Goal: Task Accomplishment & Management: Manage account settings

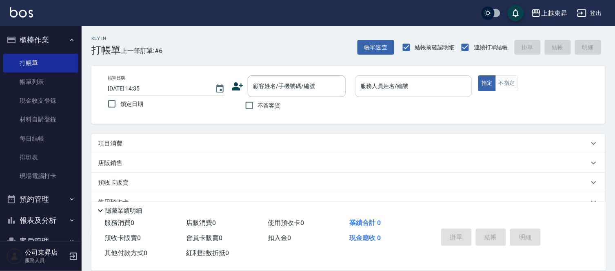
click at [372, 95] on div "服務人員姓名/編號" at bounding box center [413, 86] width 117 height 22
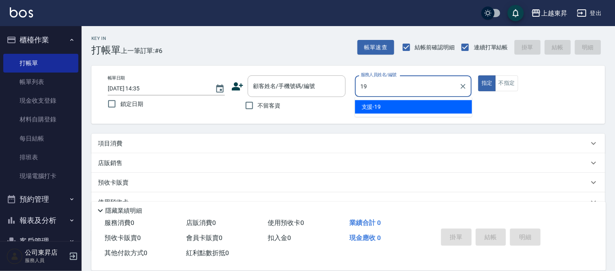
type input "支援-19"
type button "true"
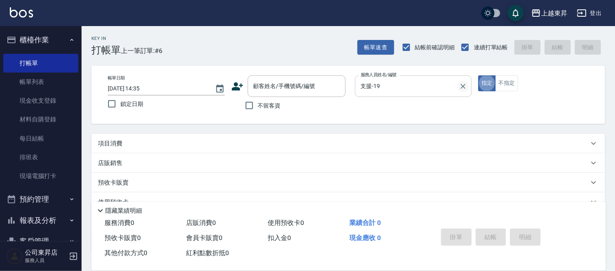
click at [463, 86] on icon "Clear" at bounding box center [462, 86] width 5 height 5
drag, startPoint x: 275, startPoint y: 69, endPoint x: 273, endPoint y: 84, distance: 14.8
click at [273, 84] on div "帳單日期 2025/09/17 14:35 鎖定日期 顧客姓名/手機號碼/編號 顧客姓名/手機號碼/編號 不留客資 服務人員姓名/編號 服務人員姓名/編號 指…" at bounding box center [347, 95] width 513 height 58
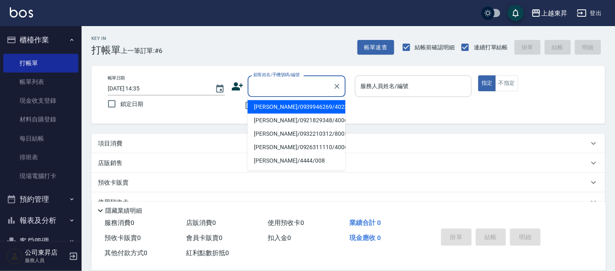
click at [271, 95] on div "顧客姓名/手機號碼/編號" at bounding box center [297, 86] width 98 height 22
click at [257, 104] on li "江昕妤/0939946269/40232" at bounding box center [297, 106] width 98 height 13
type input "江昕妤/0939946269/40232"
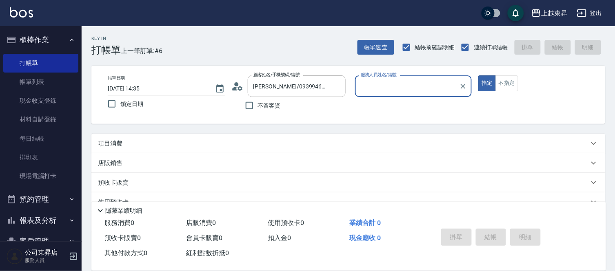
type input "[PERSON_NAME]04"
click at [334, 89] on icon "Clear" at bounding box center [337, 86] width 8 height 8
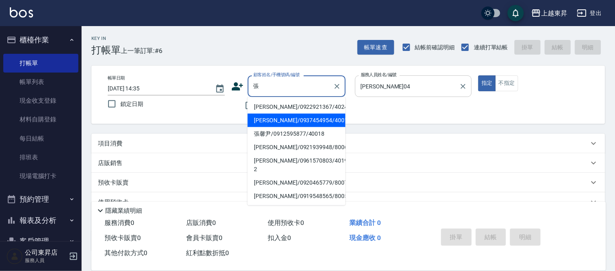
click at [296, 115] on li "張嘉雯/0937454954/40011" at bounding box center [297, 120] width 98 height 13
type input "張嘉雯/0937454954/40011"
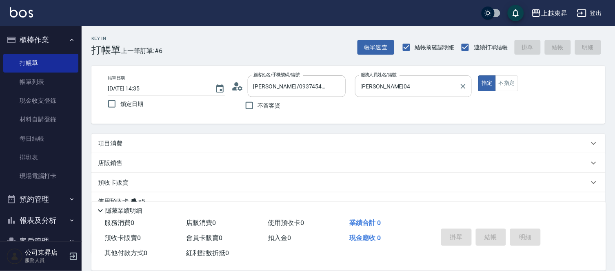
click at [201, 145] on div "項目消費" at bounding box center [343, 143] width 491 height 9
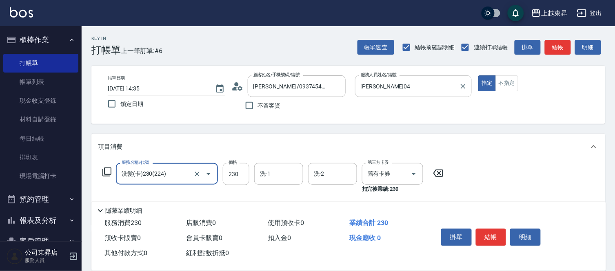
type input "洗髮(卡)230(224)"
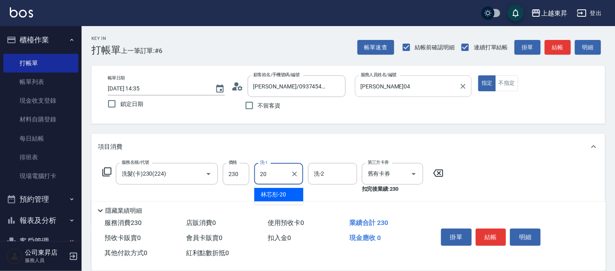
type input "林芯彤-20"
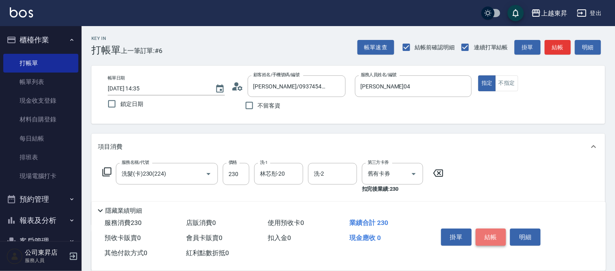
click at [476, 236] on button "結帳" at bounding box center [491, 237] width 31 height 17
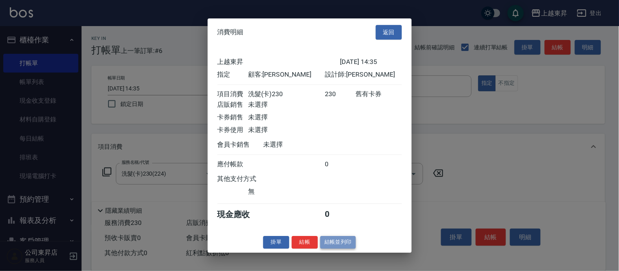
click at [343, 241] on button "結帳並列印" at bounding box center [337, 242] width 35 height 13
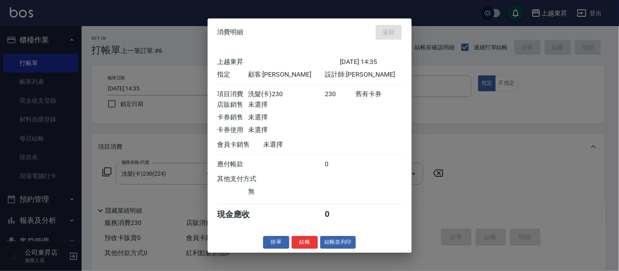
type input "2025/09/17 15:51"
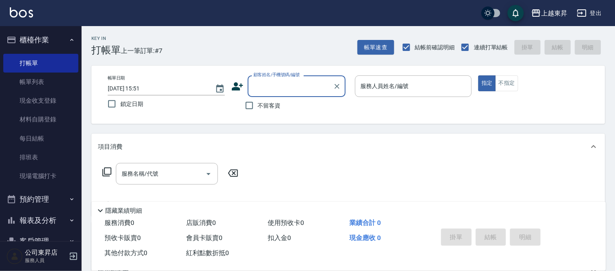
click at [259, 68] on div "Key In 打帳單 上一筆訂單:#7 帳單速查 結帳前確認明細 連續打單結帳 掛單 結帳 明細 帳單日期 2025/09/17 15:51 鎖定日期 顧客姓…" at bounding box center [348, 212] width 533 height 372
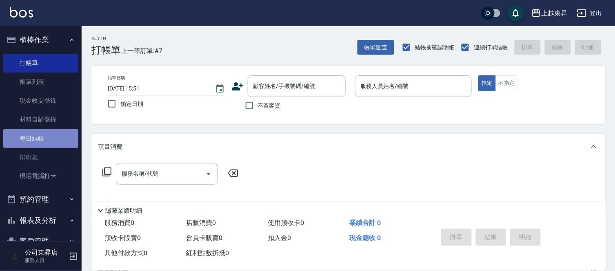
click at [47, 137] on link "每日結帳" at bounding box center [40, 138] width 75 height 19
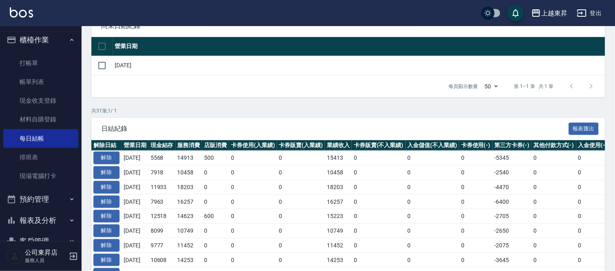
scroll to position [45, 0]
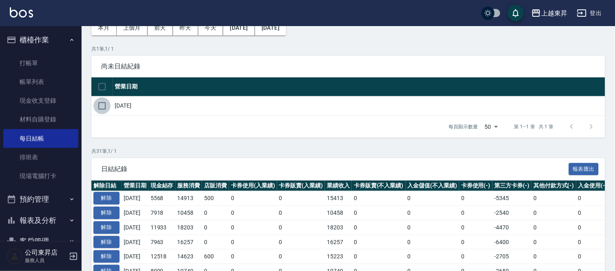
click at [107, 104] on input "checkbox" at bounding box center [101, 105] width 17 height 17
checkbox input "true"
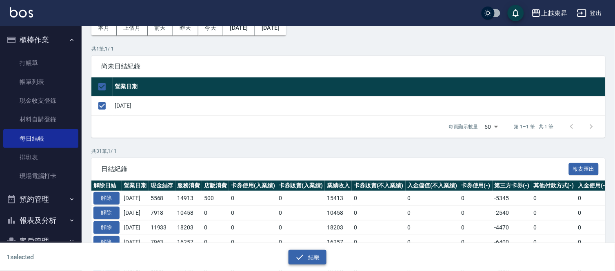
click at [313, 262] on button "結帳" at bounding box center [307, 257] width 38 height 15
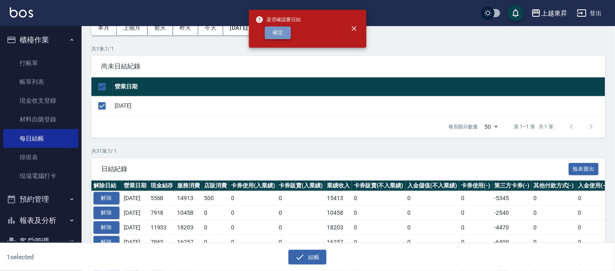
click at [285, 35] on button "確定" at bounding box center [278, 33] width 26 height 13
checkbox input "false"
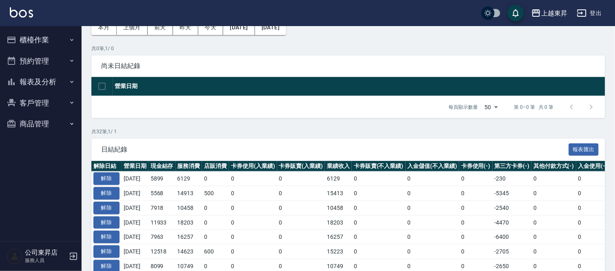
scroll to position [46, 0]
click at [106, 176] on button "解除" at bounding box center [106, 179] width 26 height 13
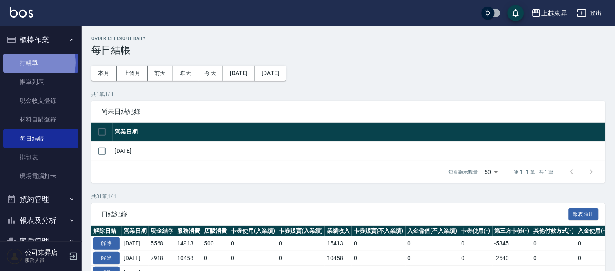
click at [38, 62] on link "打帳單" at bounding box center [40, 63] width 75 height 19
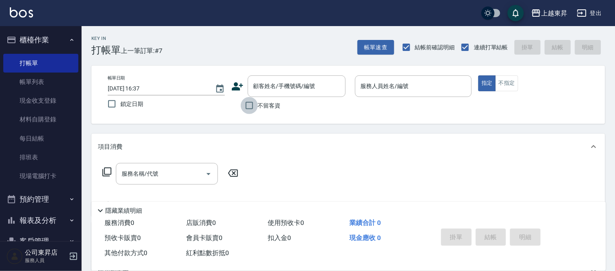
click at [252, 104] on input "不留客資" at bounding box center [249, 105] width 17 height 17
checkbox input "true"
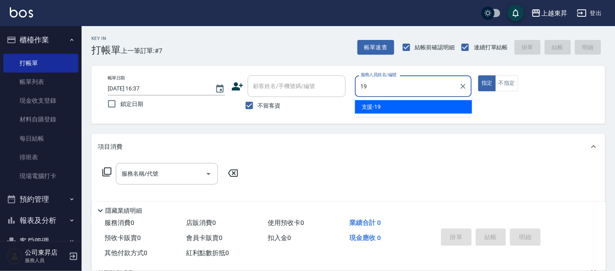
type input "支援-19"
type button "true"
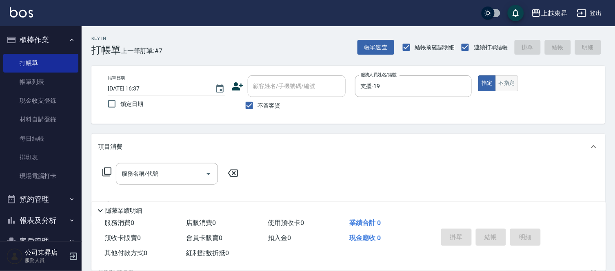
click at [510, 77] on button "不指定" at bounding box center [506, 83] width 23 height 16
click at [190, 156] on div "項目消費" at bounding box center [347, 147] width 513 height 26
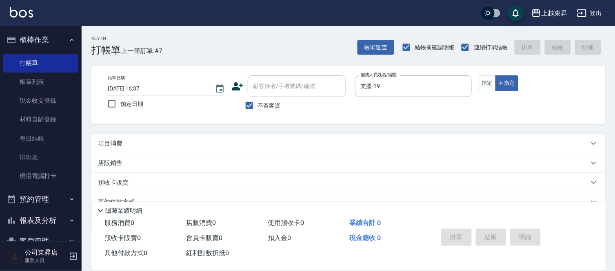
click at [185, 144] on div "項目消費" at bounding box center [343, 143] width 491 height 9
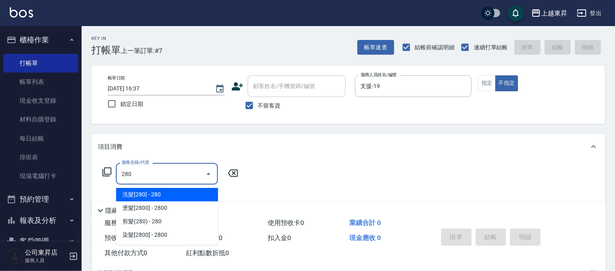
click at [180, 197] on span "洗髮[280] - 280" at bounding box center [167, 194] width 102 height 13
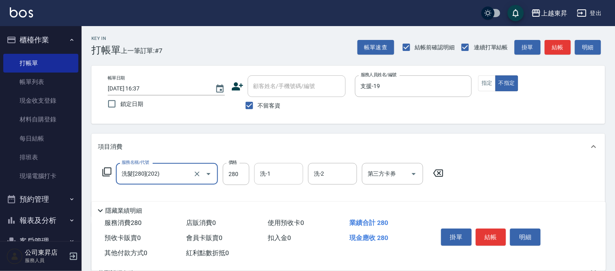
type input "洗髮[280](202)"
click at [264, 177] on input "洗-1" at bounding box center [279, 174] width 42 height 14
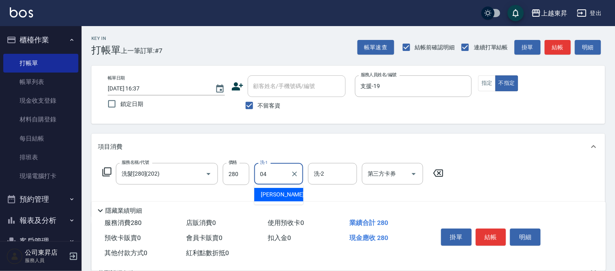
type input "[PERSON_NAME]04"
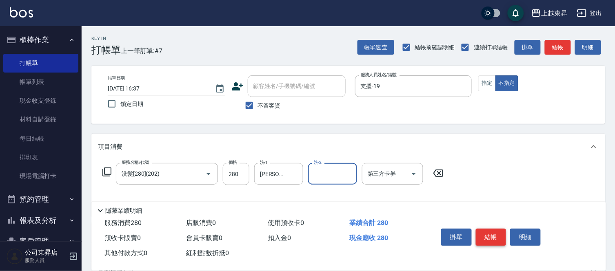
click at [497, 232] on button "結帳" at bounding box center [491, 237] width 31 height 17
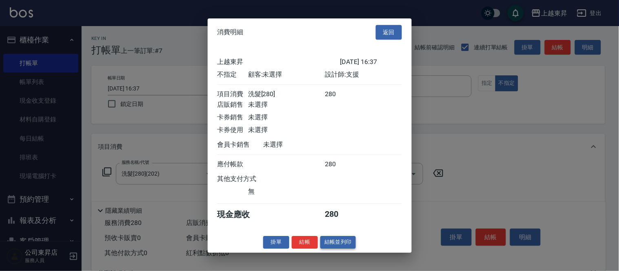
click at [341, 249] on button "結帳並列印" at bounding box center [337, 242] width 35 height 13
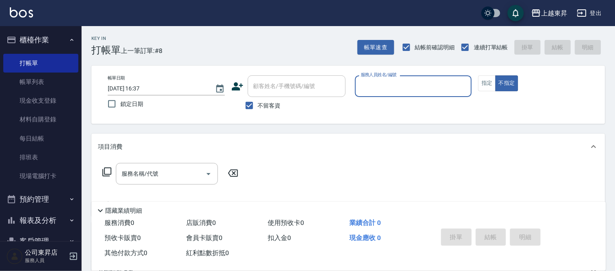
click at [41, 221] on button "報表及分析" at bounding box center [40, 220] width 75 height 21
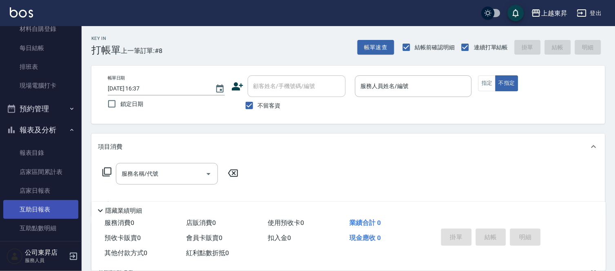
scroll to position [226, 0]
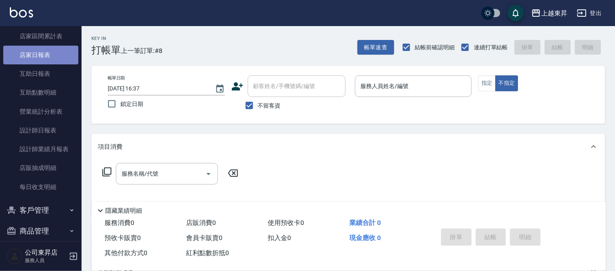
click at [44, 53] on link "店家日報表" at bounding box center [40, 55] width 75 height 19
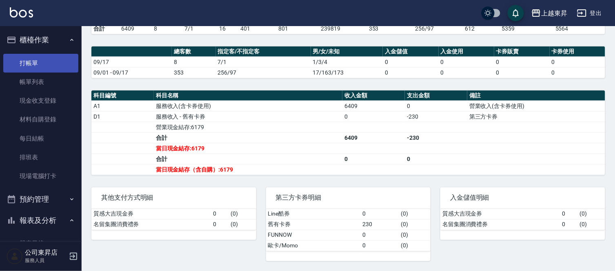
click at [35, 60] on link "打帳單" at bounding box center [40, 63] width 75 height 19
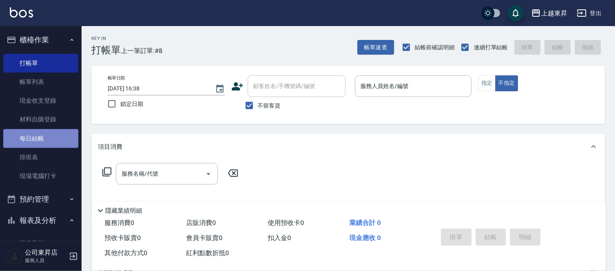
click at [41, 137] on link "每日結帳" at bounding box center [40, 138] width 75 height 19
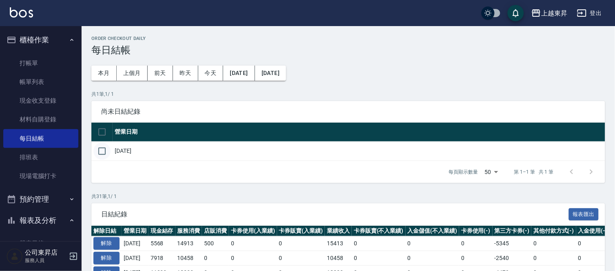
click at [100, 156] on input "checkbox" at bounding box center [101, 151] width 17 height 17
checkbox input "true"
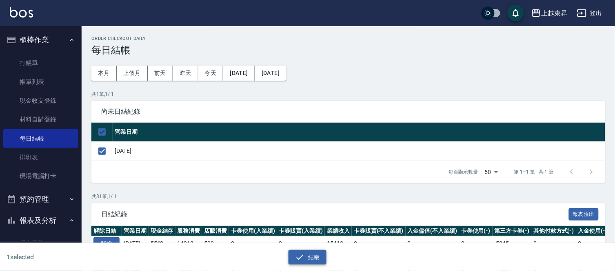
click at [295, 264] on div "1 selected 結帳" at bounding box center [307, 257] width 615 height 28
click at [292, 259] on button "結帳" at bounding box center [307, 257] width 38 height 15
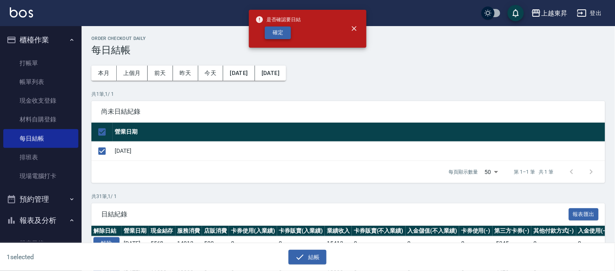
click at [279, 31] on button "確定" at bounding box center [278, 33] width 26 height 13
checkbox input "false"
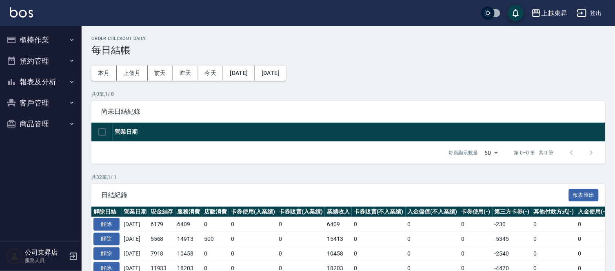
click at [2, 87] on nav "櫃檯作業 打帳單 帳單列表 現金收支登錄 材料自購登錄 每日結帳 排班表 現場電腦打卡 預約管理 預約管理 單日預約紀錄 單週預約紀錄 報表及分析 報表目錄 …" at bounding box center [41, 133] width 82 height 215
drag, startPoint x: 10, startPoint y: 78, endPoint x: 14, endPoint y: 82, distance: 6.3
click at [11, 79] on icon "button" at bounding box center [12, 82] width 10 height 10
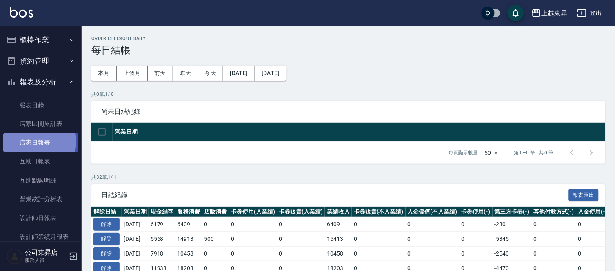
click at [36, 142] on link "店家日報表" at bounding box center [40, 142] width 75 height 19
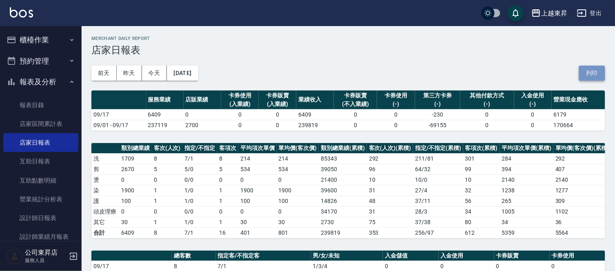
click at [590, 74] on button "列印" at bounding box center [592, 73] width 26 height 15
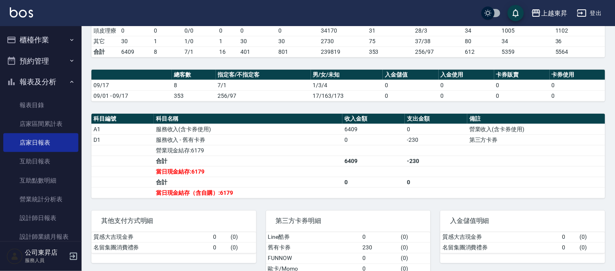
scroll to position [136, 0]
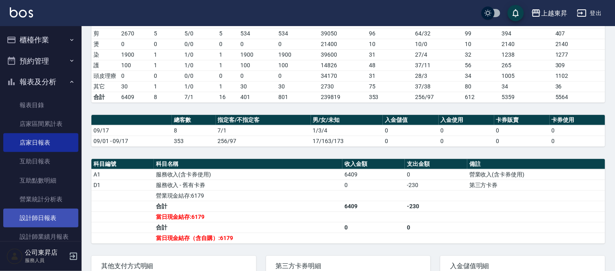
click at [55, 219] on link "設計師日報表" at bounding box center [40, 218] width 75 height 19
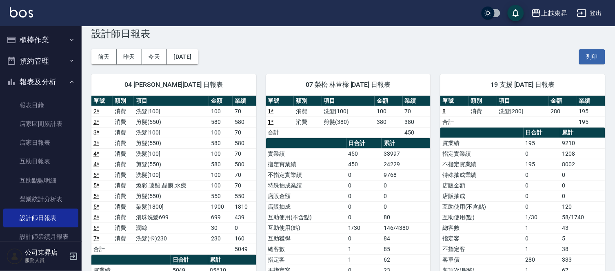
scroll to position [45, 0]
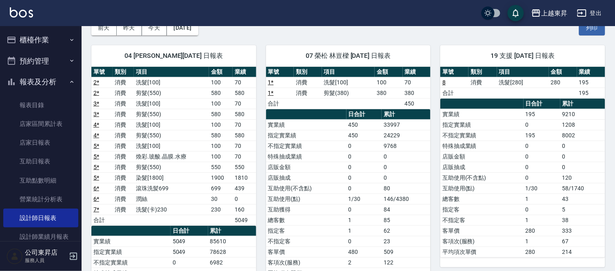
click at [36, 35] on button "櫃檯作業" at bounding box center [40, 39] width 75 height 21
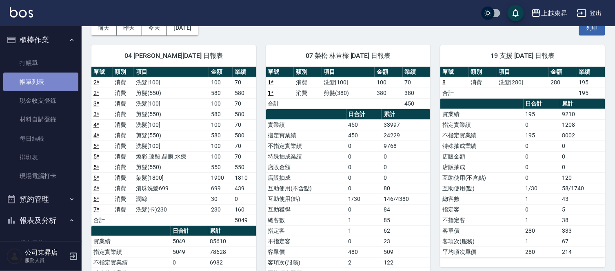
click at [60, 80] on link "帳單列表" at bounding box center [40, 82] width 75 height 19
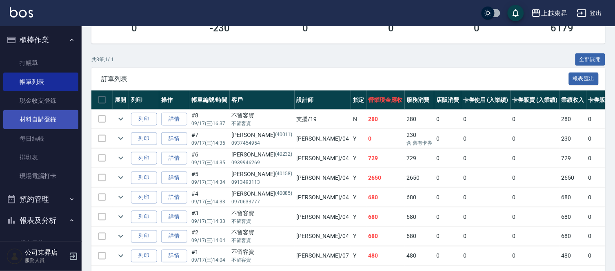
scroll to position [60, 0]
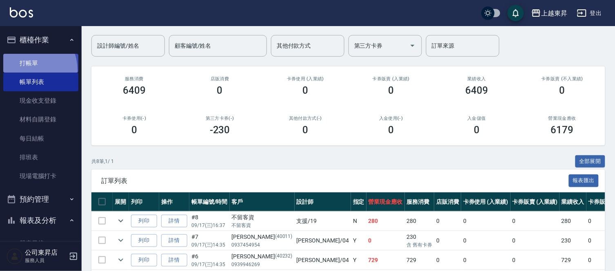
click at [27, 70] on link "打帳單" at bounding box center [40, 63] width 75 height 19
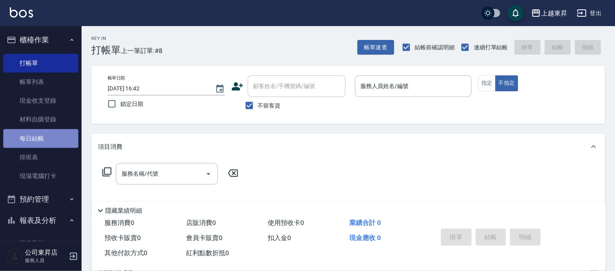
click at [53, 139] on link "每日結帳" at bounding box center [40, 138] width 75 height 19
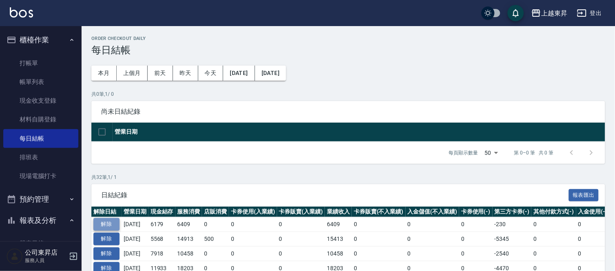
click at [107, 226] on button "解除" at bounding box center [106, 224] width 26 height 13
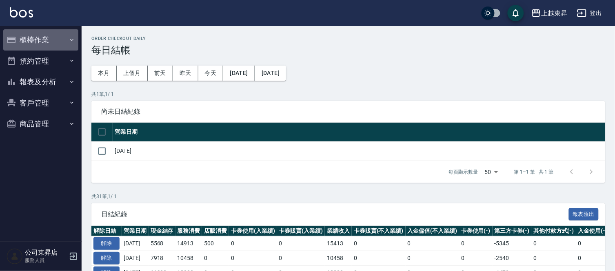
click at [21, 36] on button "櫃檯作業" at bounding box center [40, 39] width 75 height 21
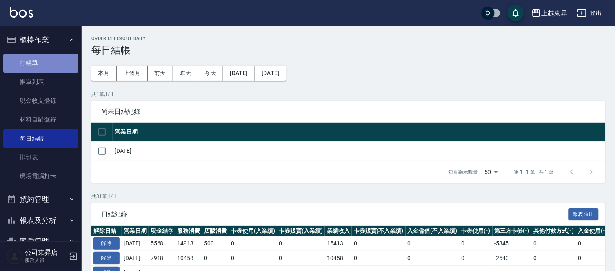
click at [43, 64] on link "打帳單" at bounding box center [40, 63] width 75 height 19
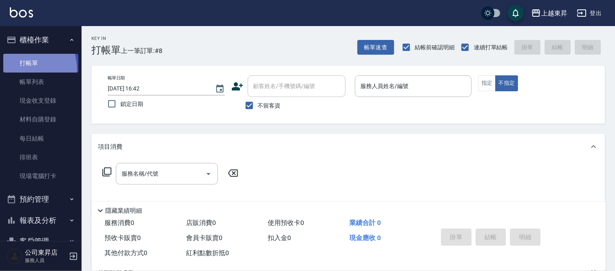
click at [11, 71] on link "打帳單" at bounding box center [40, 63] width 75 height 19
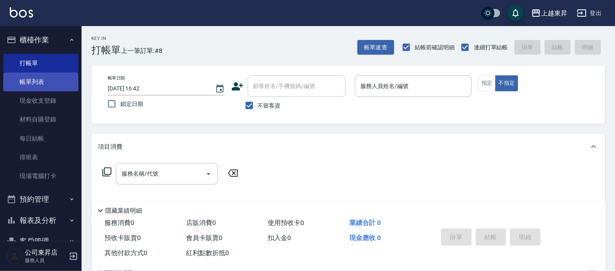
click at [24, 80] on link "帳單列表" at bounding box center [40, 82] width 75 height 19
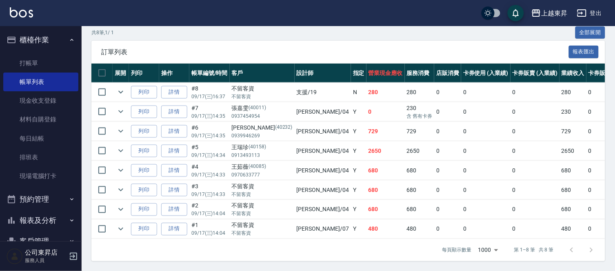
scroll to position [196, 0]
click at [172, 184] on link "詳情" at bounding box center [174, 190] width 26 height 13
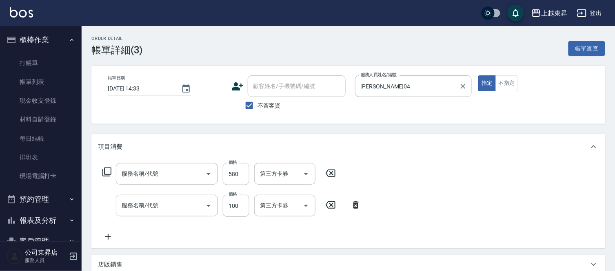
type input "[DATE] 14:33"
checkbox input "true"
type input "[PERSON_NAME]04"
type input "剪髮(550)(409)"
type input "洗髮[100](201)"
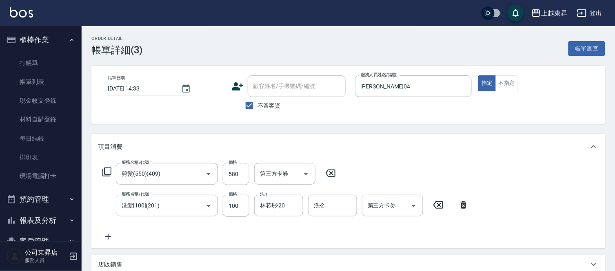
click at [463, 206] on icon at bounding box center [463, 205] width 20 height 10
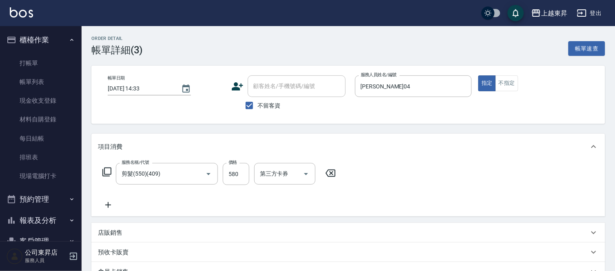
click at [328, 175] on icon at bounding box center [330, 173] width 20 height 10
click at [109, 171] on icon at bounding box center [107, 172] width 10 height 10
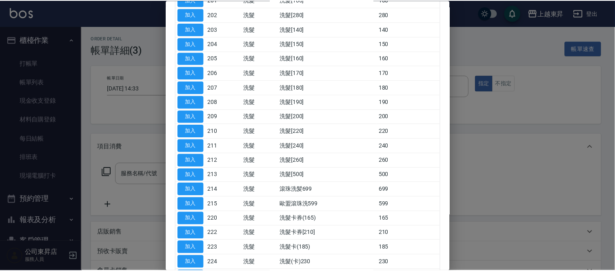
scroll to position [226, 0]
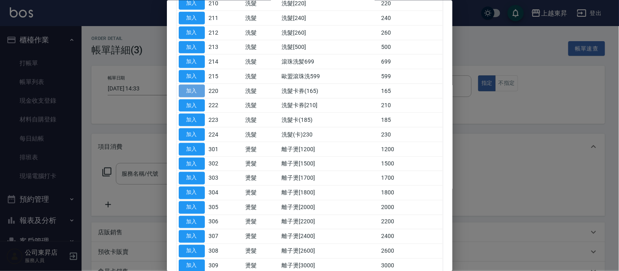
click at [196, 93] on button "加入" at bounding box center [192, 90] width 26 height 13
type input "洗髮卡券(165)(220)"
type input "舊有卡券"
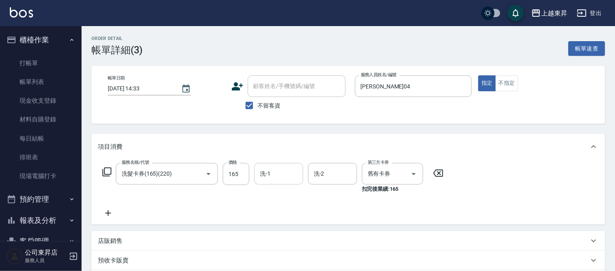
click at [279, 170] on input "洗-1" at bounding box center [279, 174] width 42 height 14
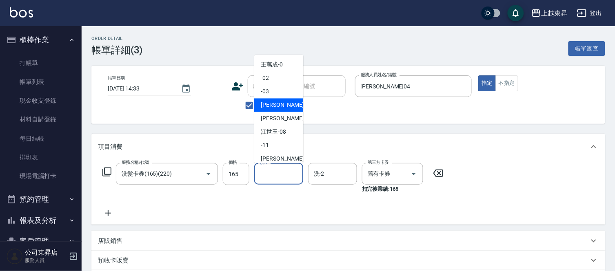
click at [261, 110] on div "[PERSON_NAME]04" at bounding box center [278, 105] width 49 height 13
type input "[PERSON_NAME]04"
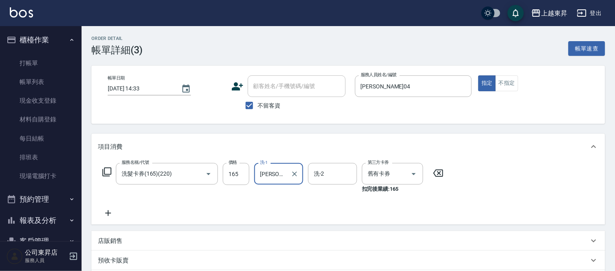
scroll to position [145, 0]
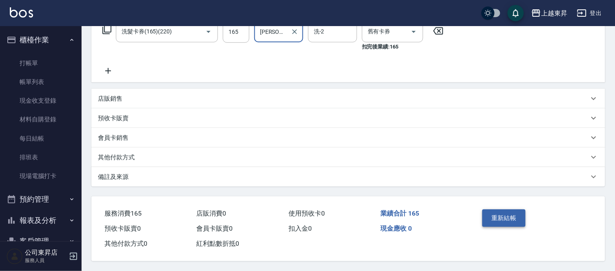
click at [498, 212] on button "重新結帳" at bounding box center [503, 218] width 43 height 17
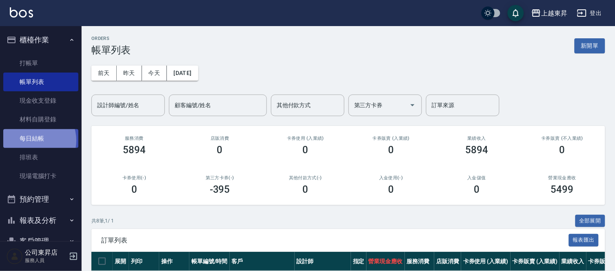
click at [33, 140] on link "每日結帳" at bounding box center [40, 138] width 75 height 19
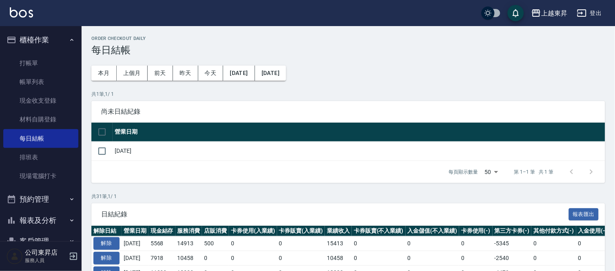
click at [144, 153] on td "[DATE]" at bounding box center [359, 151] width 492 height 19
click at [98, 148] on input "checkbox" at bounding box center [101, 151] width 17 height 17
checkbox input "true"
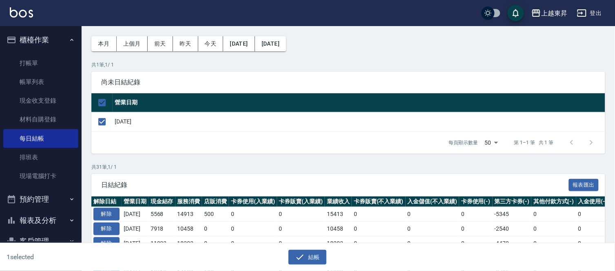
scroll to position [45, 0]
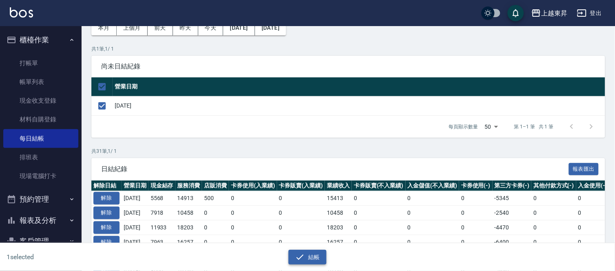
click at [310, 254] on button "結帳" at bounding box center [307, 257] width 38 height 15
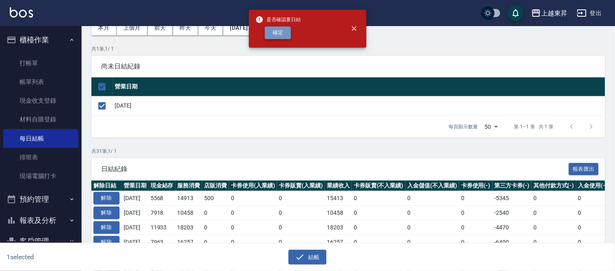
click at [278, 31] on button "確定" at bounding box center [278, 33] width 26 height 13
checkbox input "false"
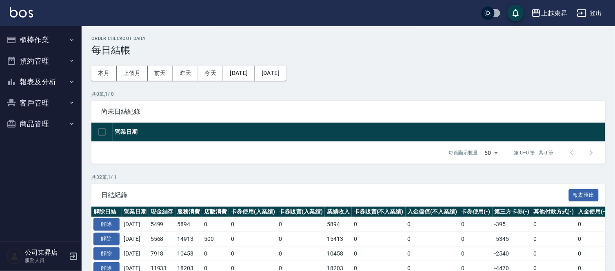
click at [34, 41] on button "櫃檯作業" at bounding box center [40, 39] width 75 height 21
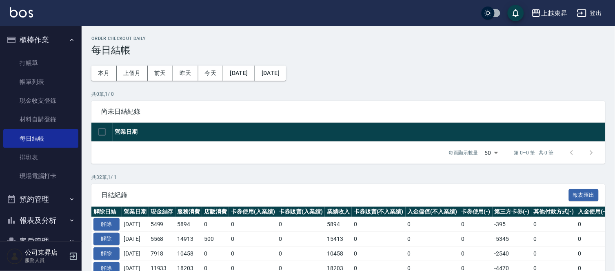
click at [42, 215] on button "報表及分析" at bounding box center [40, 220] width 75 height 21
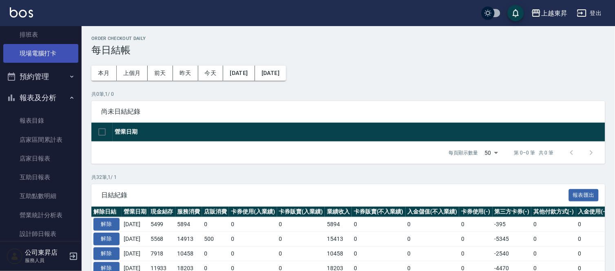
scroll to position [136, 0]
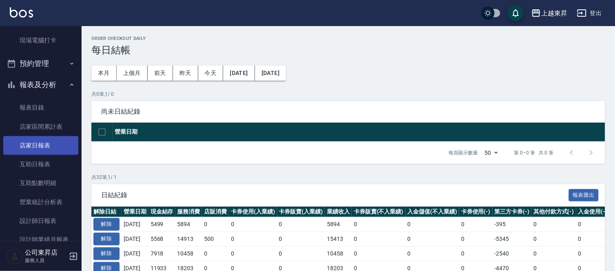
click at [44, 144] on link "店家日報表" at bounding box center [40, 145] width 75 height 19
